Goal: Check status: Check status

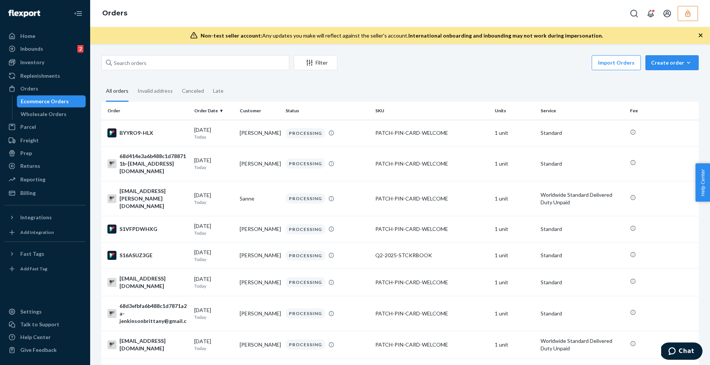
click at [690, 14] on icon "button" at bounding box center [688, 14] width 8 height 8
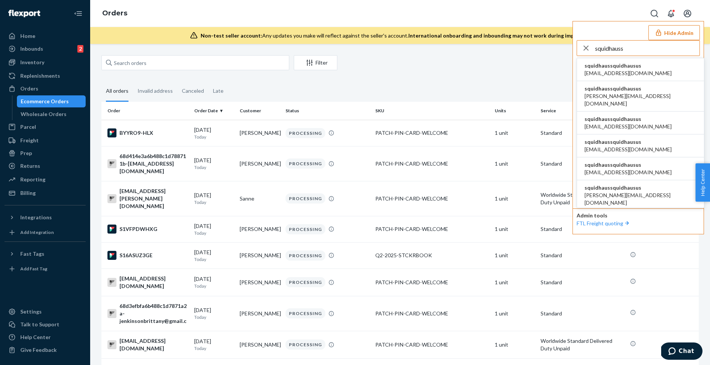
type input "squidhauss"
click at [650, 68] on li "squidhaussquidhausus accounting@squidhaus.us" at bounding box center [640, 69] width 127 height 23
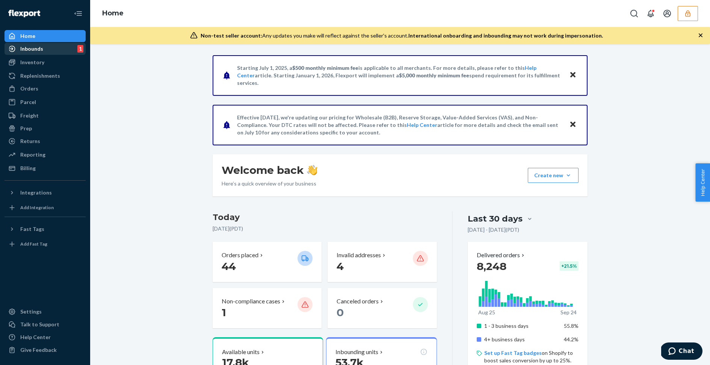
click at [51, 47] on div "Inbounds 1" at bounding box center [45, 49] width 80 height 11
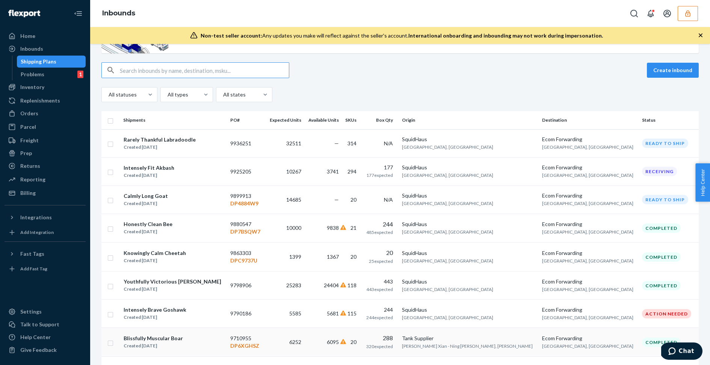
scroll to position [23, 0]
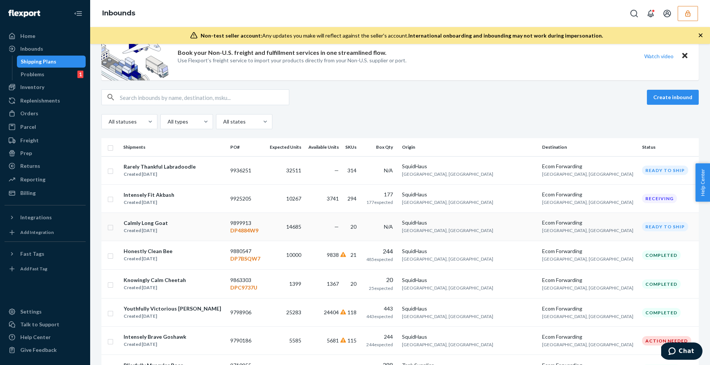
click at [292, 232] on td "14685" at bounding box center [285, 227] width 39 height 28
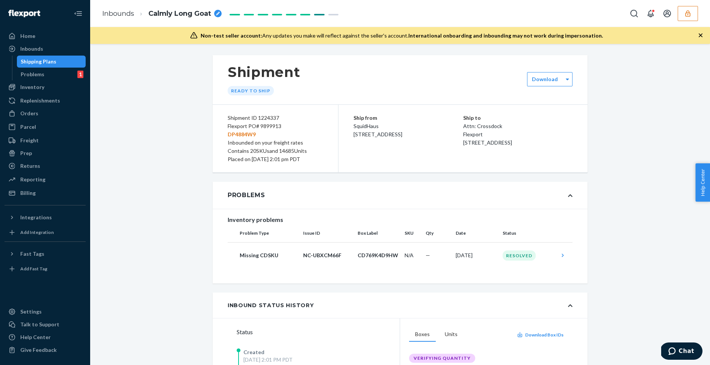
click at [243, 136] on p "DP4884W9" at bounding box center [275, 134] width 95 height 8
copy p "DP4884W9"
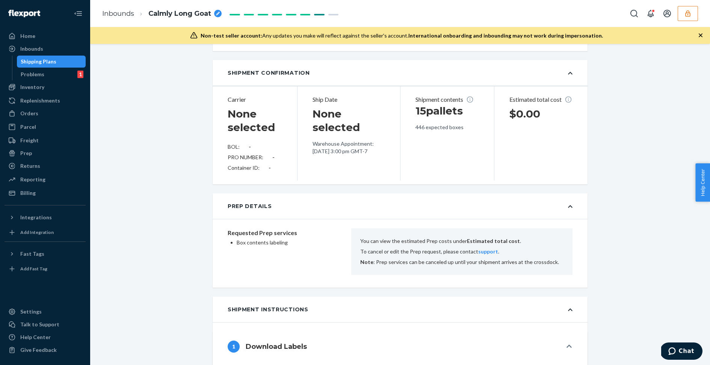
scroll to position [416, 0]
click at [683, 17] on button "button" at bounding box center [688, 13] width 20 height 15
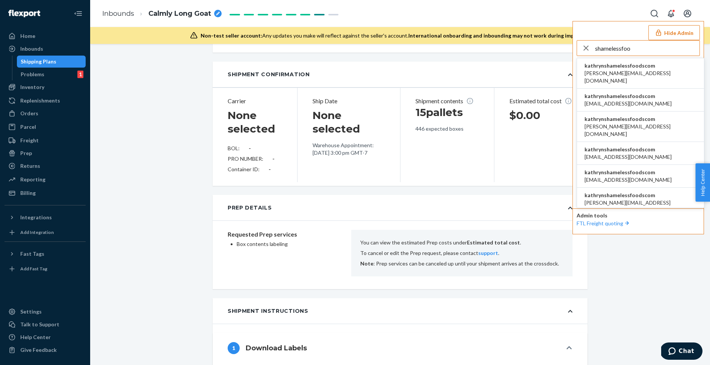
type input "shamelessfoo"
click at [650, 68] on span "kathrynshamelessfoodscom" at bounding box center [641, 66] width 112 height 8
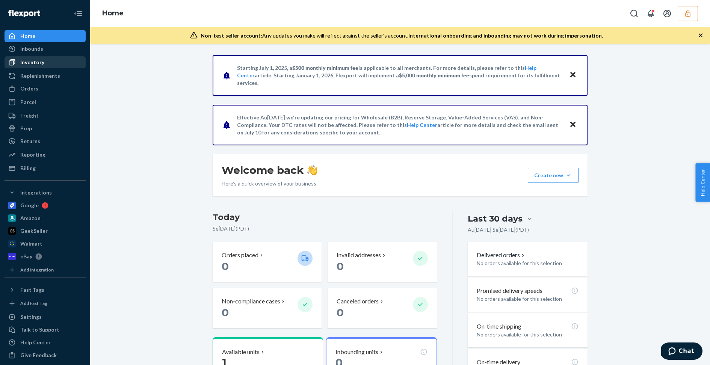
click at [40, 62] on div "Inventory" at bounding box center [32, 63] width 24 height 8
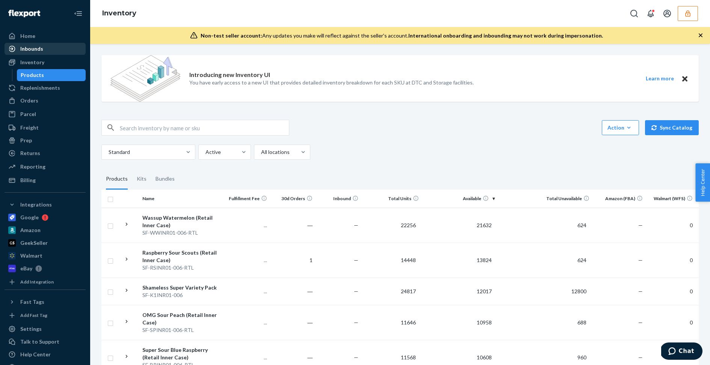
click at [40, 51] on div "Inbounds" at bounding box center [31, 49] width 23 height 8
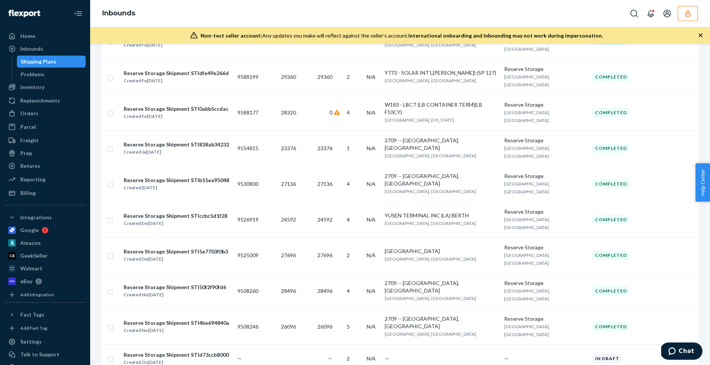
scroll to position [804, 0]
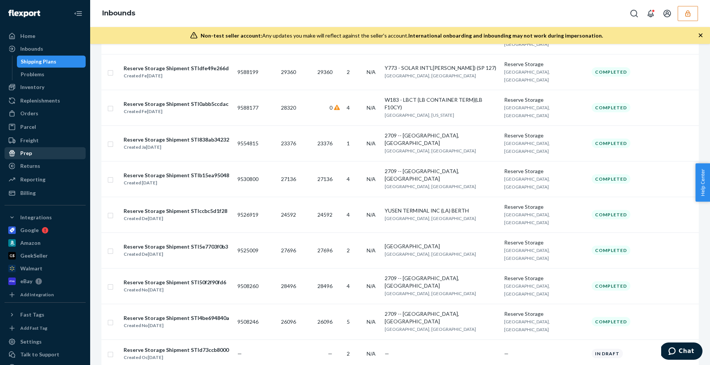
click at [37, 153] on div "Prep" at bounding box center [45, 153] width 80 height 11
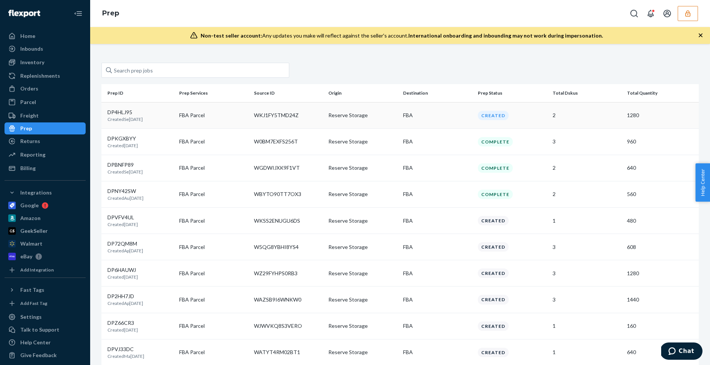
click at [230, 122] on td "FBA Parcel" at bounding box center [213, 115] width 75 height 26
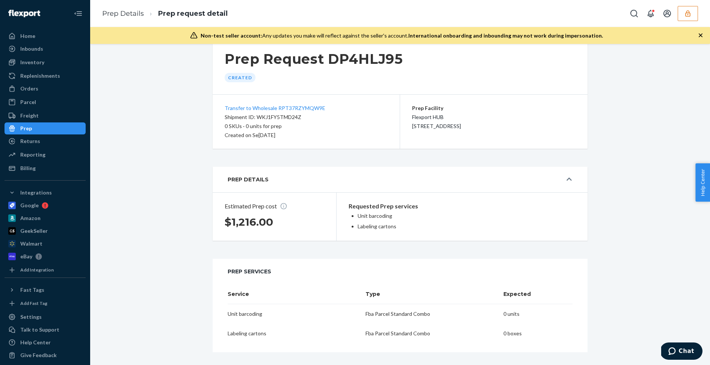
scroll to position [21, 0]
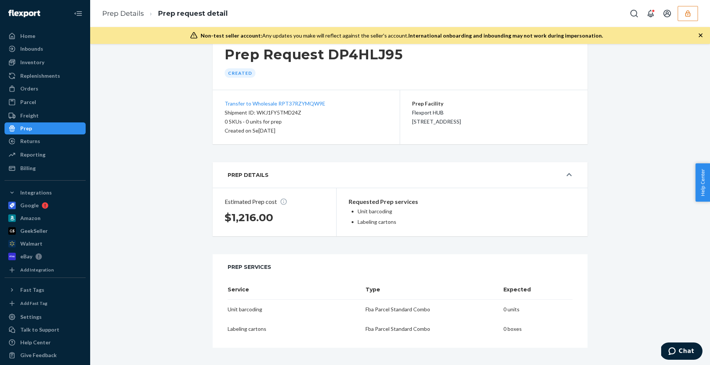
click at [282, 114] on div "Shipment ID: WKJ1FY5TMD24Z" at bounding box center [306, 112] width 163 height 9
click at [326, 101] on p "Transfer to Wholesale RPT37RZYMQW9E" at bounding box center [306, 103] width 163 height 9
click at [46, 127] on div "Prep" at bounding box center [45, 128] width 80 height 11
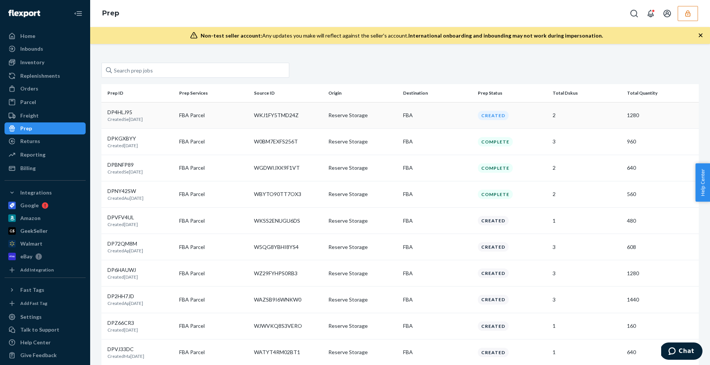
click at [243, 120] on td "FBA Parcel" at bounding box center [213, 115] width 75 height 26
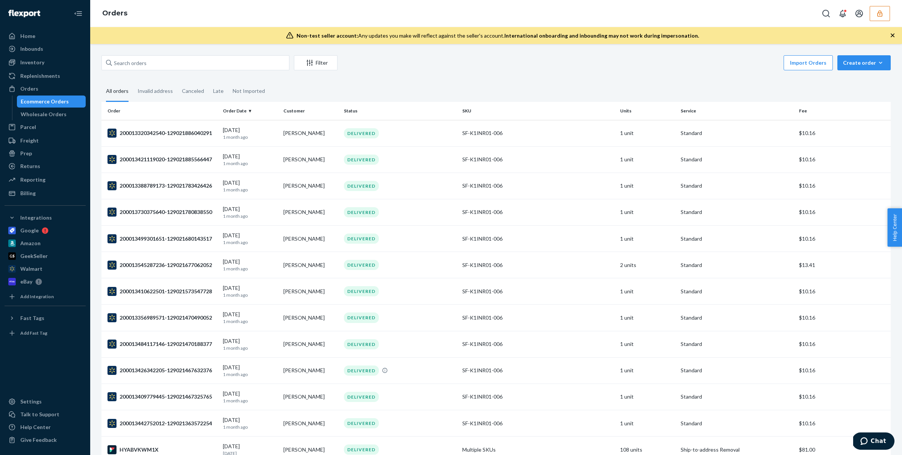
click at [878, 12] on icon "button" at bounding box center [879, 13] width 5 height 6
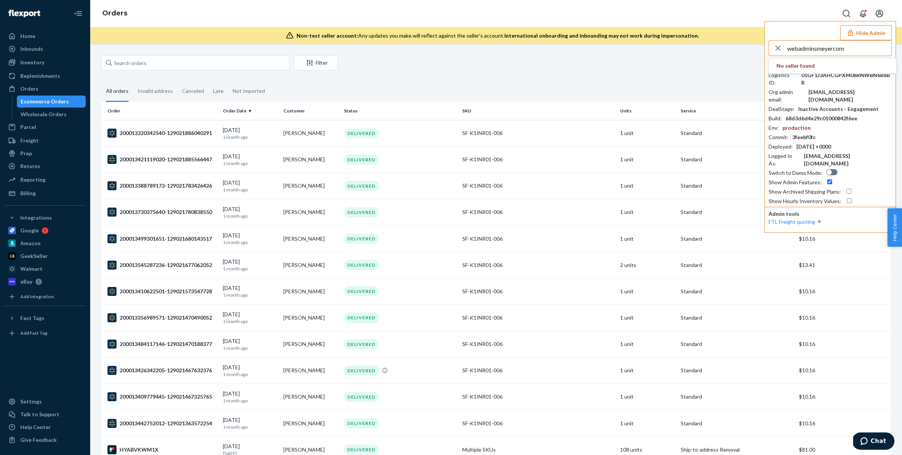
type input "webadminsmeyercom"
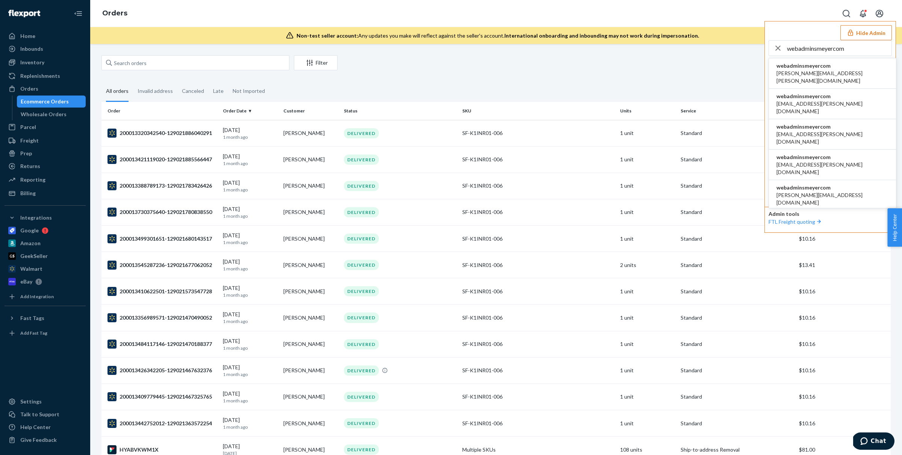
click at [811, 68] on span "webadminsmeyercom" at bounding box center [833, 66] width 112 height 8
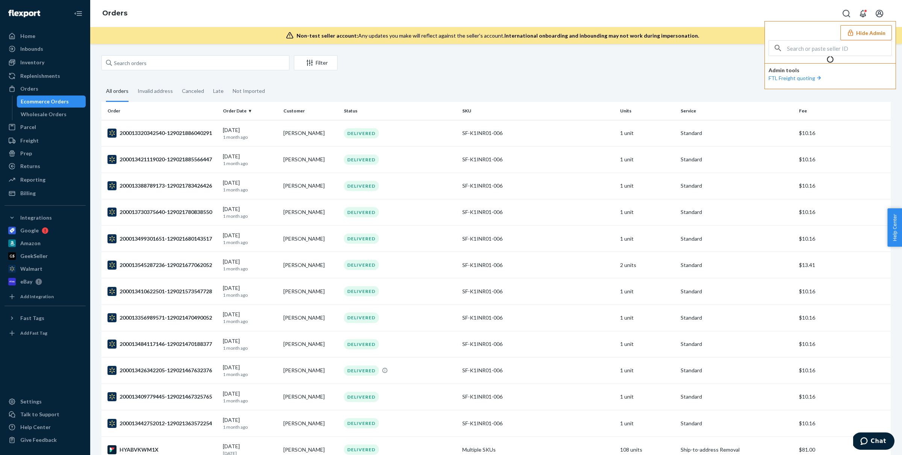
click at [821, 46] on input "text" at bounding box center [839, 48] width 104 height 15
paste input "webadminsmeyercom"
type input "webadminsmeyercom"
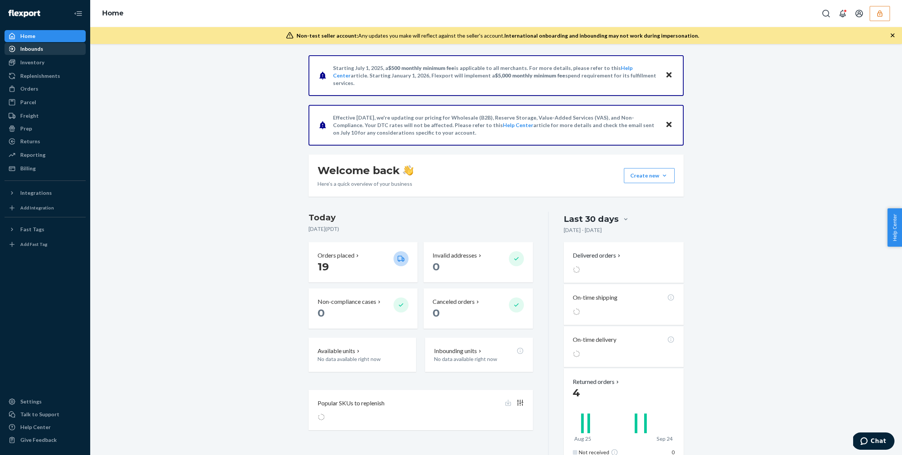
click at [32, 51] on div "Inbounds" at bounding box center [31, 49] width 23 height 8
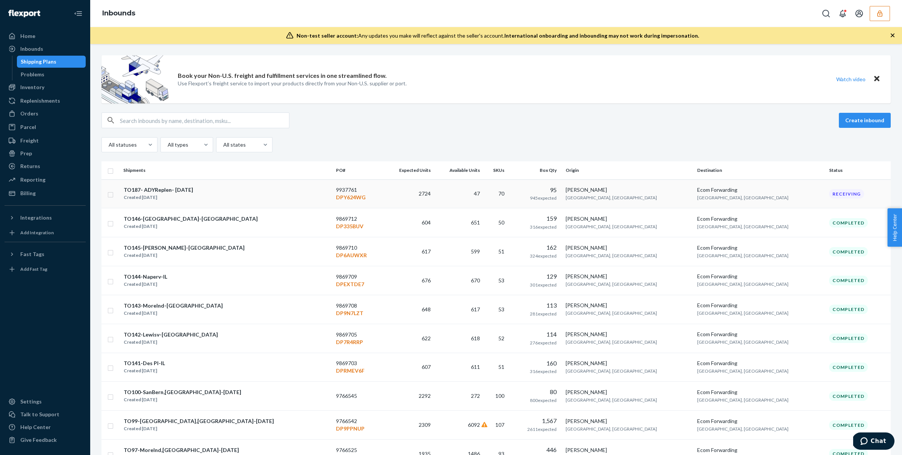
drag, startPoint x: 335, startPoint y: 197, endPoint x: 295, endPoint y: 196, distance: 40.2
click at [295, 196] on tr "TO187- ADYReplen- [DATE] Created [DATE] 9937761 DPY624WG 2724 47 70 95 945 expe…" at bounding box center [495, 193] width 789 height 29
click at [880, 11] on icon "button" at bounding box center [880, 14] width 8 height 8
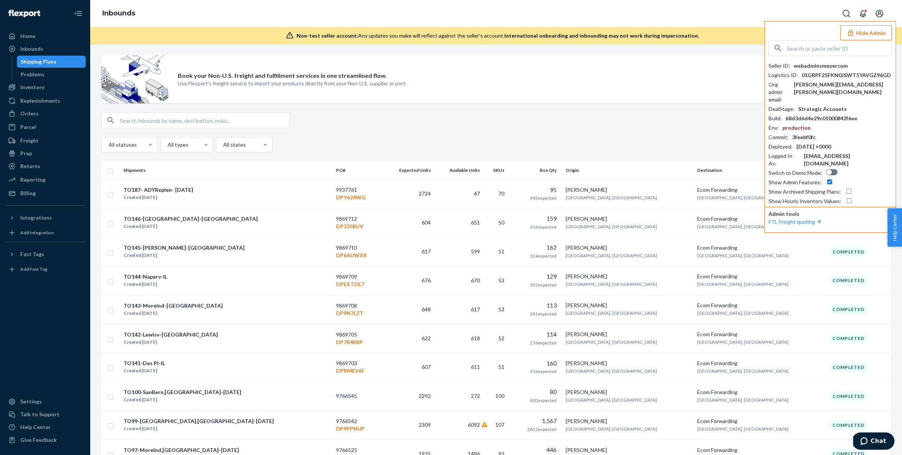
click at [880, 11] on icon "Open account menu" at bounding box center [879, 13] width 9 height 9
drag, startPoint x: 337, startPoint y: 199, endPoint x: 298, endPoint y: 197, distance: 39.5
click at [333, 197] on td "9937761 DPY624WG" at bounding box center [358, 193] width 50 height 29
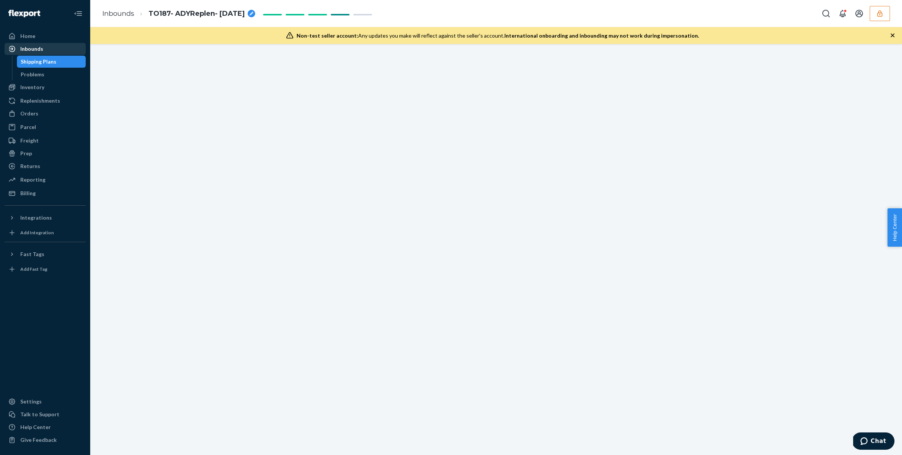
click at [34, 52] on div "Inbounds" at bounding box center [31, 49] width 23 height 8
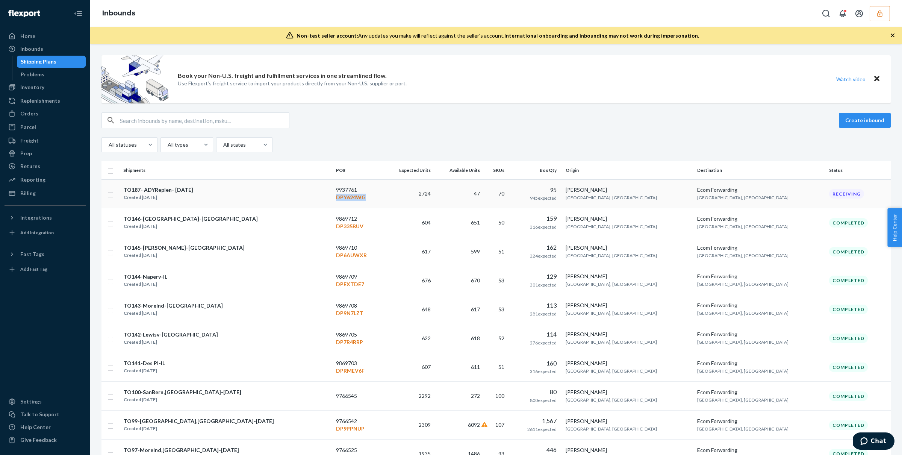
copy p "DPY624WG"
drag, startPoint x: 342, startPoint y: 200, endPoint x: 298, endPoint y: 200, distance: 44.0
click at [333, 200] on td "9937761 DPY624WG" at bounding box center [358, 193] width 50 height 29
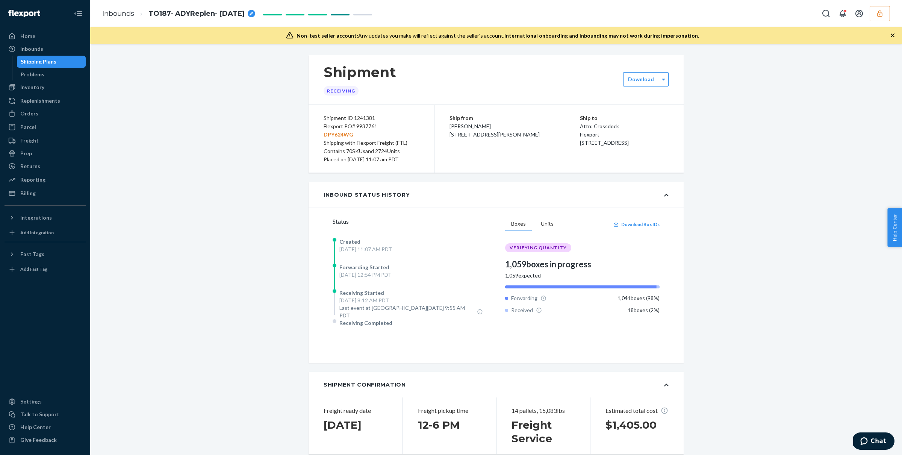
click at [872, 10] on button "button" at bounding box center [880, 13] width 20 height 15
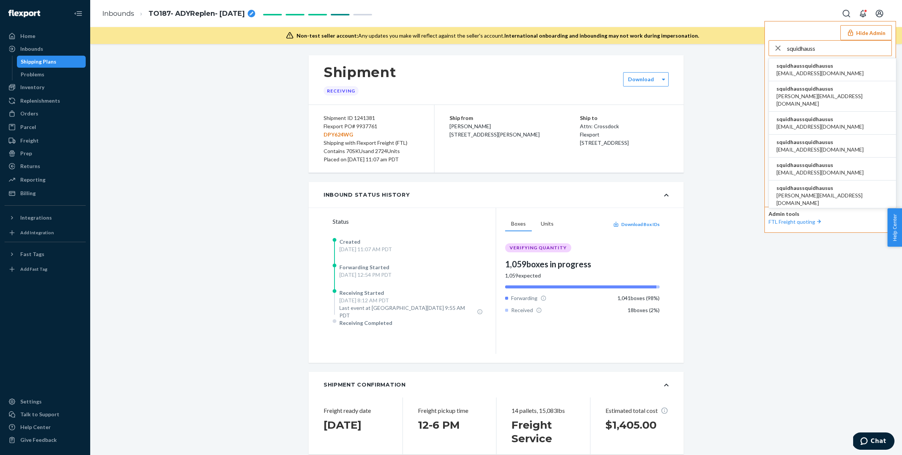
type input "squidhauss"
click at [845, 92] on li "squidhaussquidhausus david@squidhaus.us" at bounding box center [832, 96] width 127 height 30
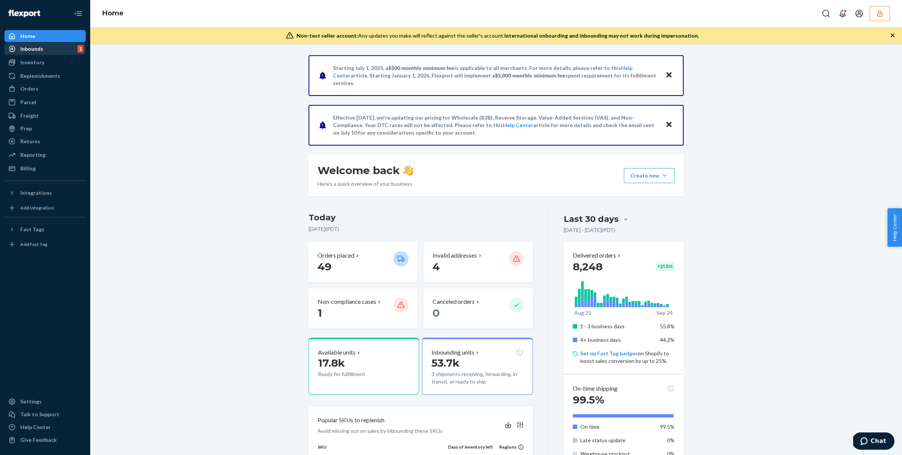
click at [43, 50] on div "Inbounds 1" at bounding box center [45, 49] width 80 height 11
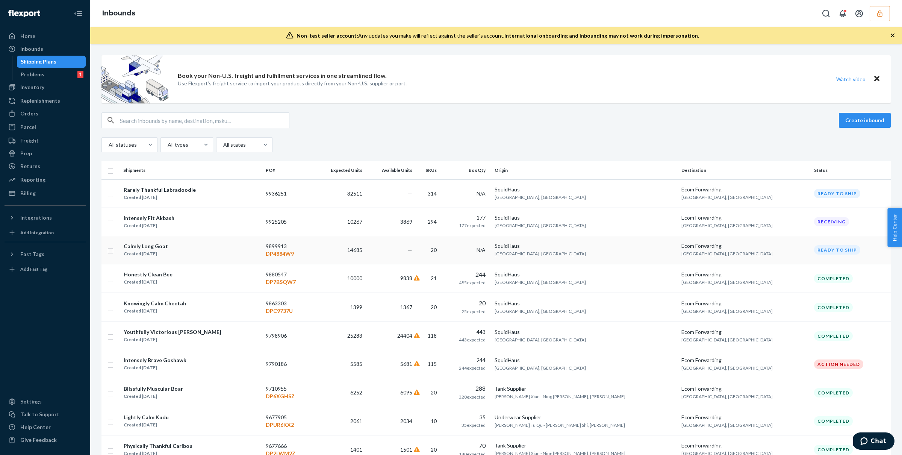
drag, startPoint x: 311, startPoint y: 253, endPoint x: 272, endPoint y: 253, distance: 39.1
click at [272, 253] on tr "Calmly Long Goat Created [DATE] 9899913 DP4884W9 14685 — 20 N/A SquidHaus Highl…" at bounding box center [495, 250] width 789 height 28
copy tr "9899913 DP4884W9"
click at [311, 254] on p "DP4884W9" at bounding box center [288, 254] width 45 height 8
